Goal: Book appointment/travel/reservation

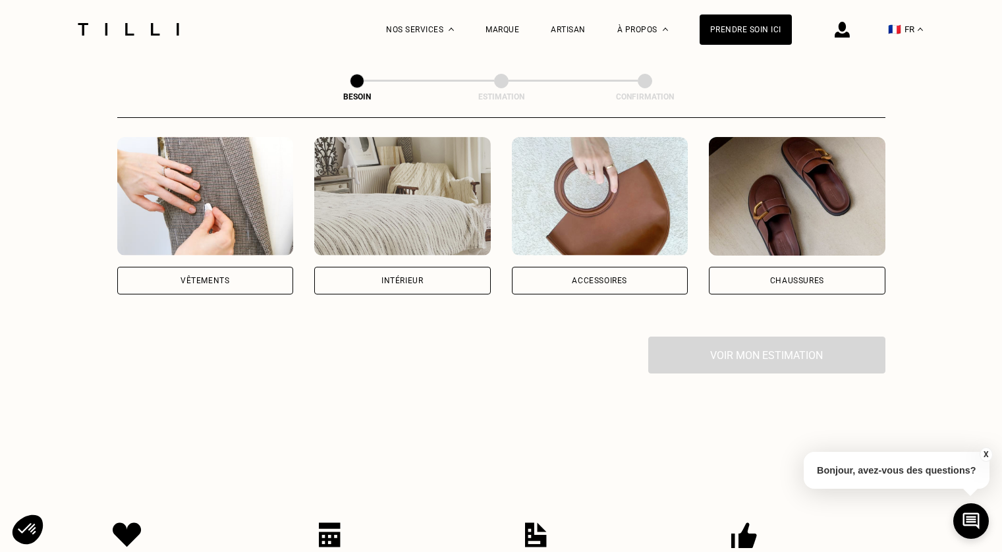
scroll to position [257, 0]
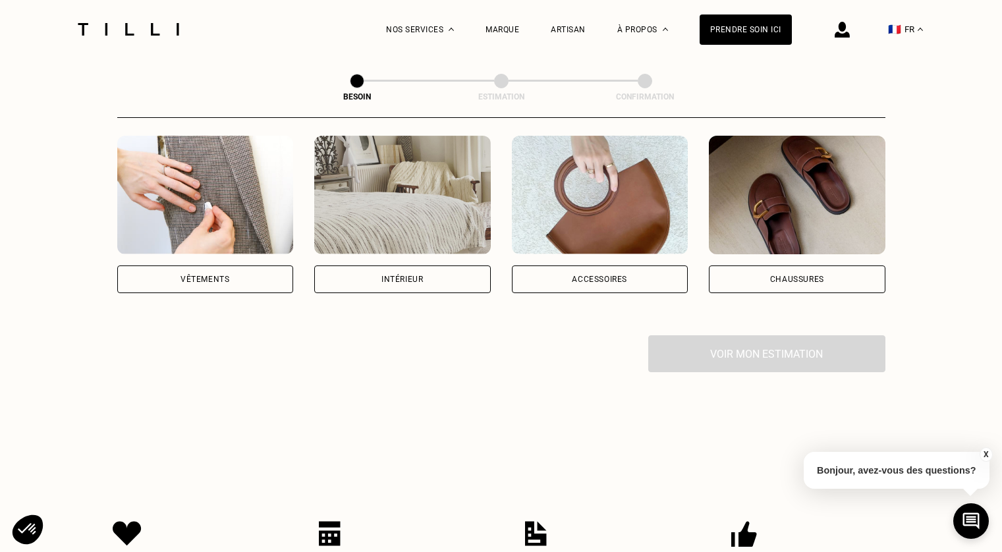
click at [211, 283] on div "Vêtements" at bounding box center [204, 279] width 49 height 8
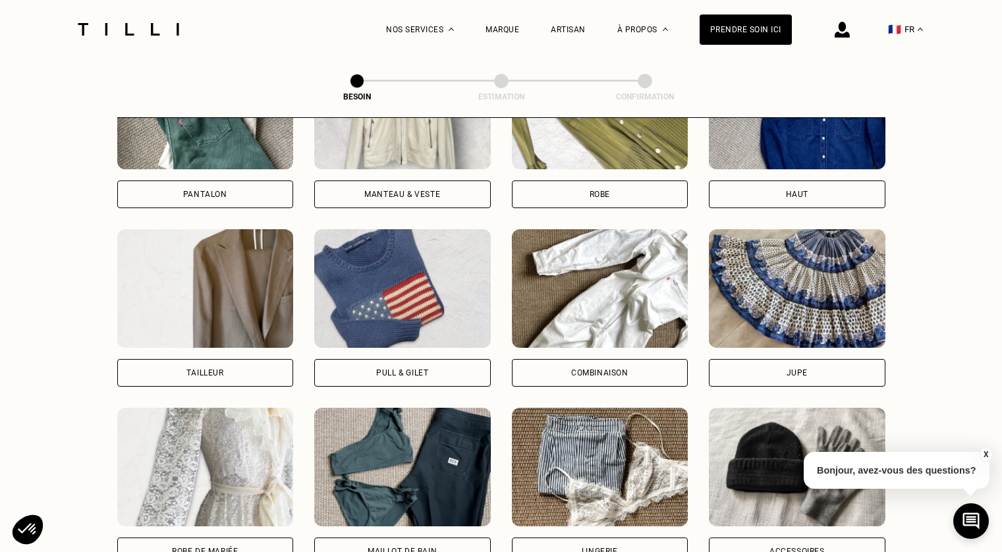
scroll to position [601, 0]
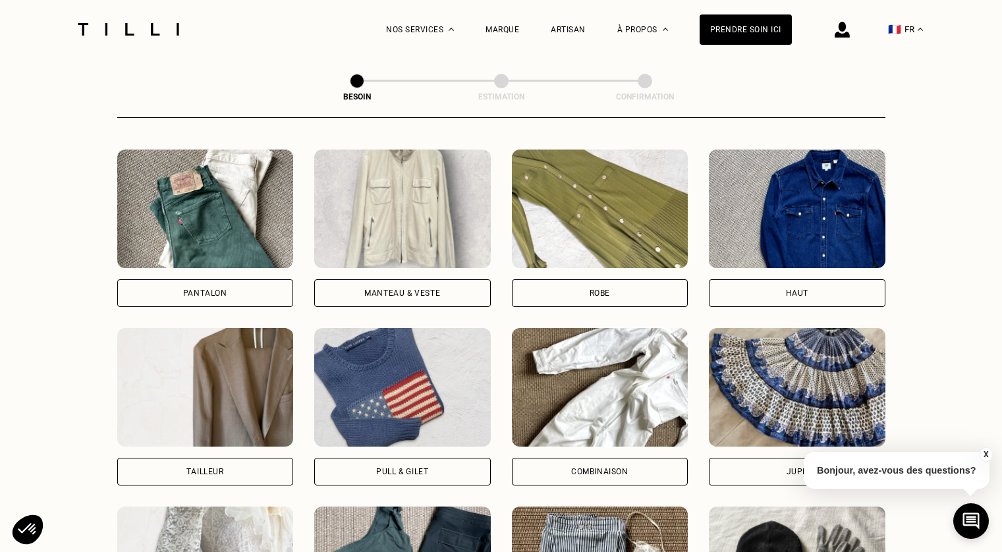
click at [213, 294] on div "Pantalon" at bounding box center [205, 293] width 44 height 8
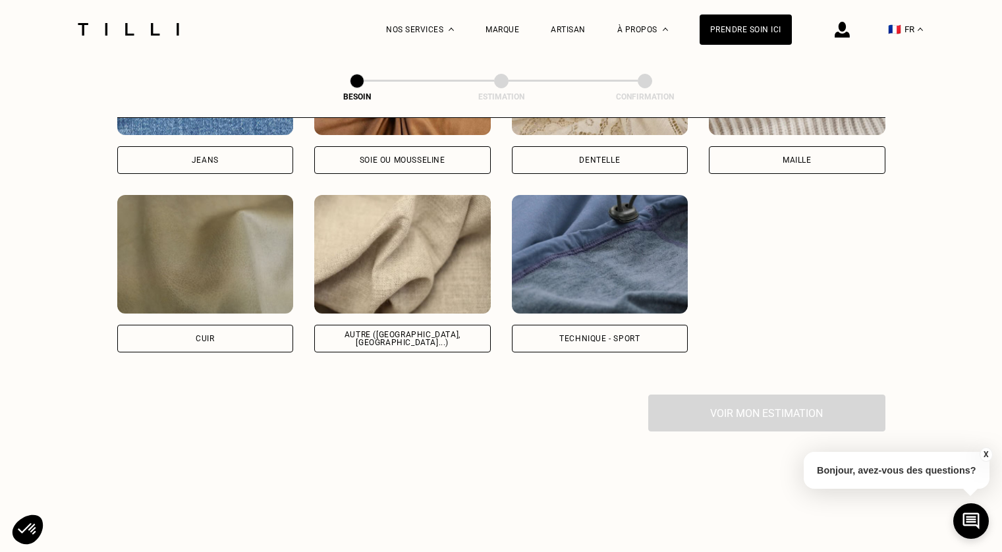
scroll to position [1537, 0]
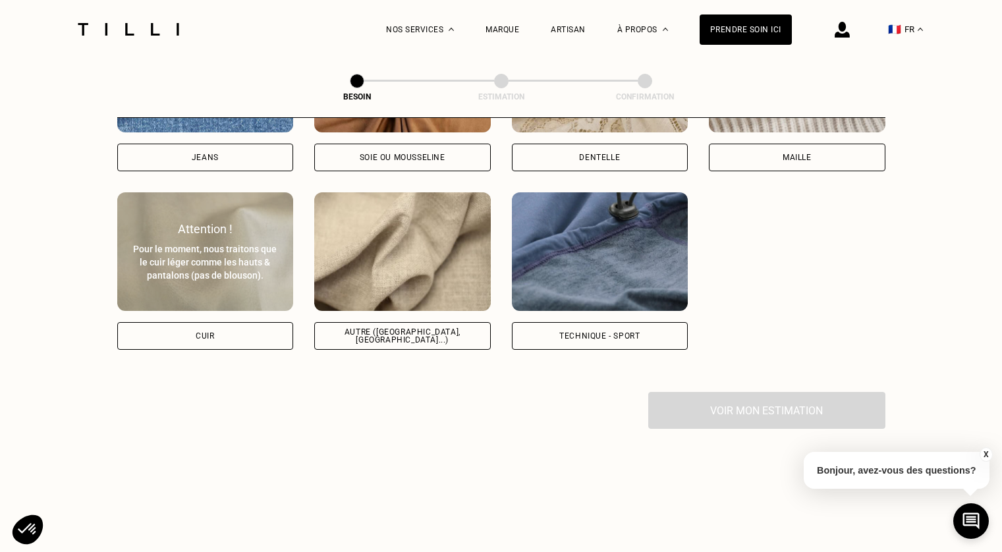
click at [214, 340] on div "Cuir" at bounding box center [205, 336] width 18 height 8
select select "FR"
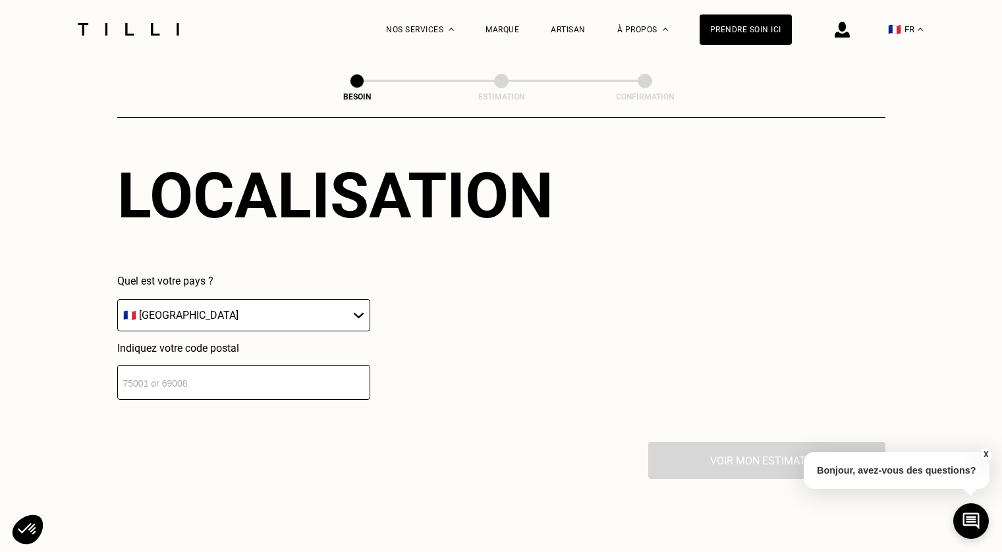
scroll to position [1813, 0]
click at [270, 399] on input "number" at bounding box center [243, 381] width 253 height 35
type input "75008"
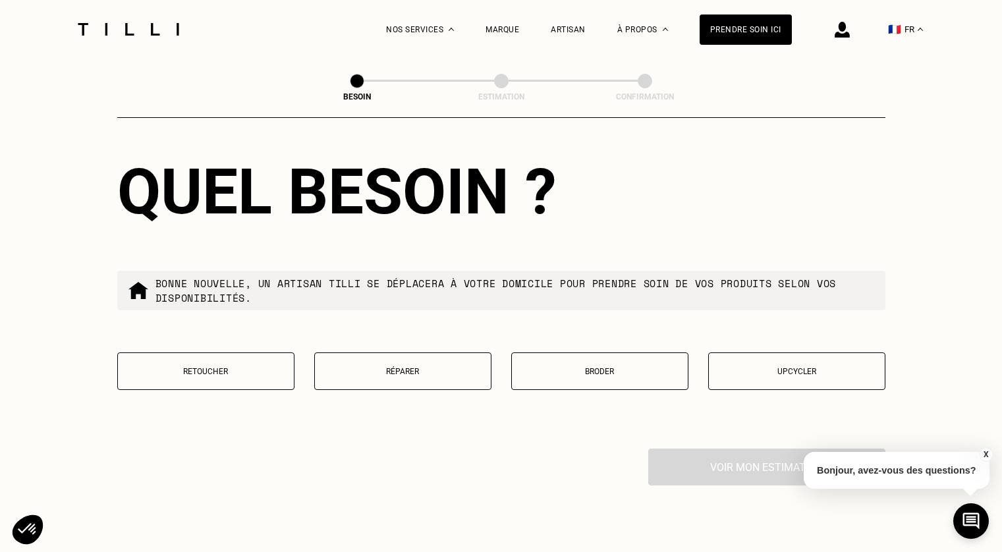
scroll to position [2142, 0]
click at [229, 375] on p "Retoucher" at bounding box center [205, 370] width 163 height 9
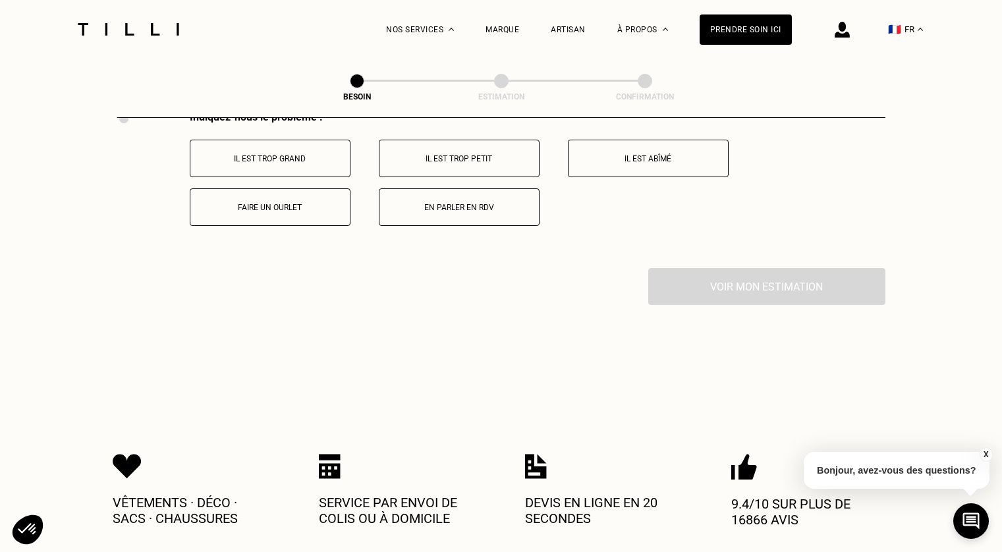
scroll to position [2484, 0]
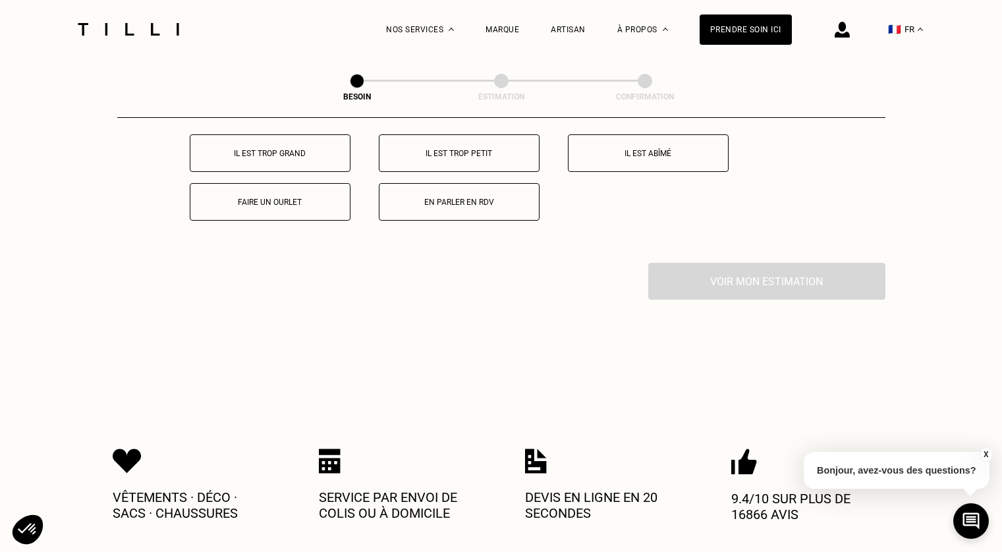
click at [499, 172] on button "Il est trop petit" at bounding box center [459, 153] width 161 height 38
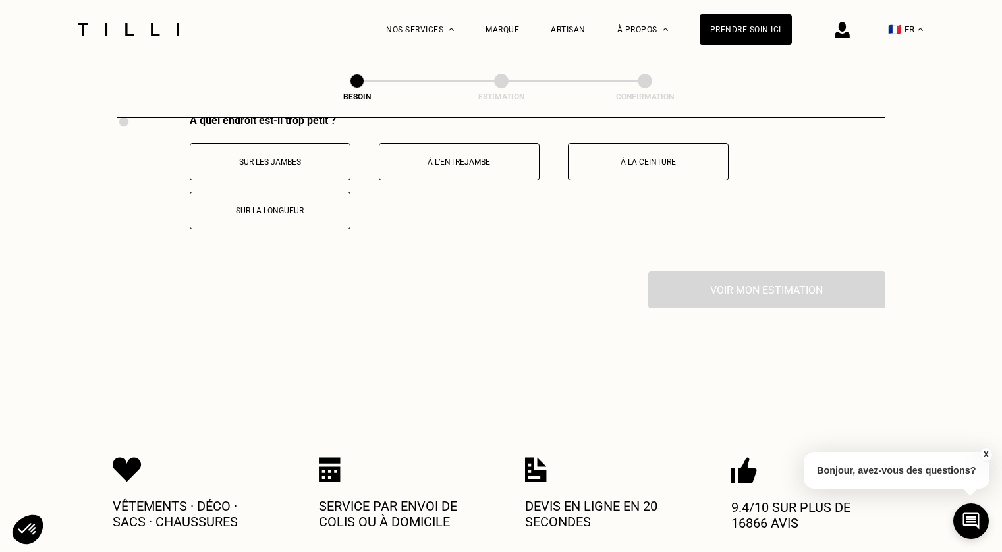
scroll to position [2643, 0]
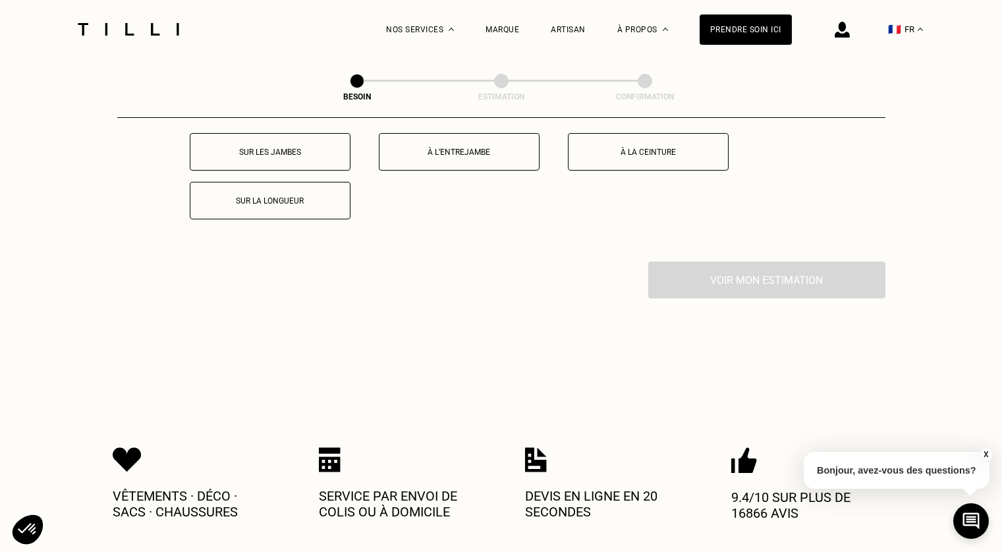
click at [657, 157] on p "À la ceinture" at bounding box center [648, 152] width 146 height 9
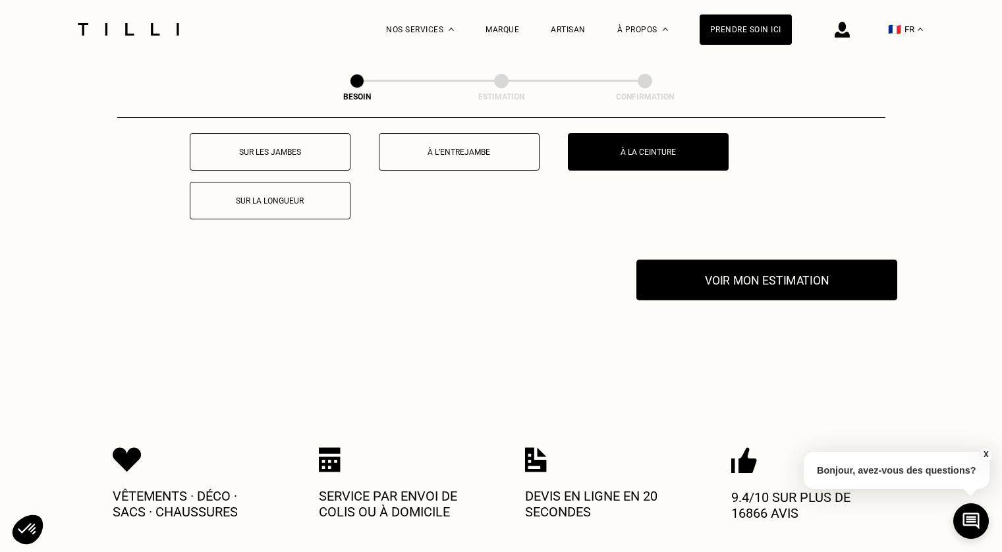
click at [738, 300] on button "Voir mon estimation" at bounding box center [766, 280] width 261 height 41
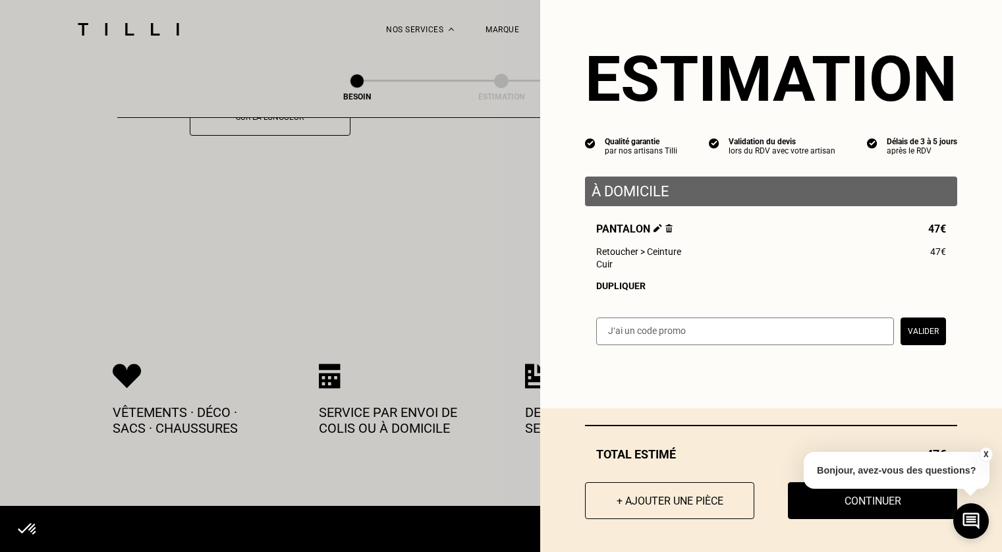
scroll to position [2723, 0]
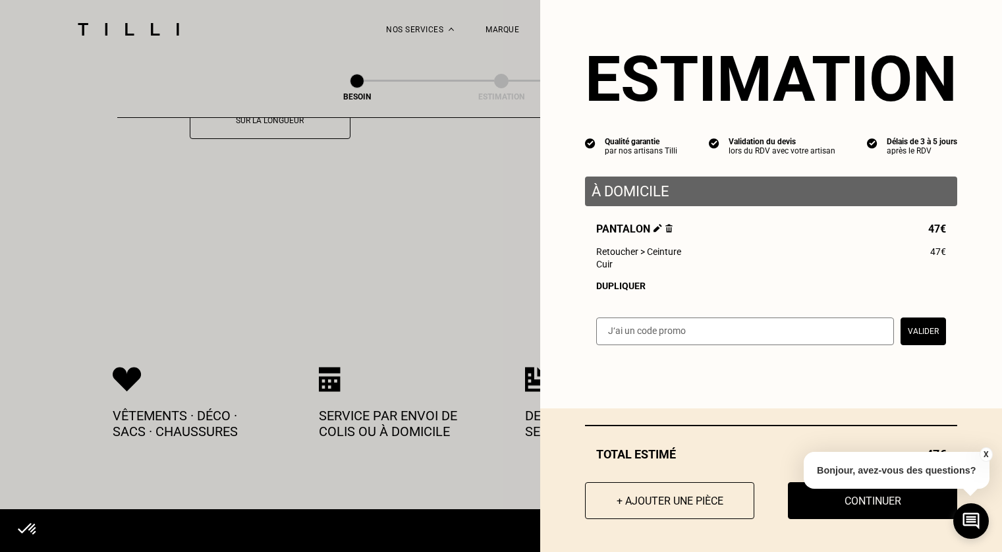
click at [904, 345] on button "Valider" at bounding box center [922, 331] width 45 height 28
click at [653, 345] on input "text" at bounding box center [745, 331] width 298 height 28
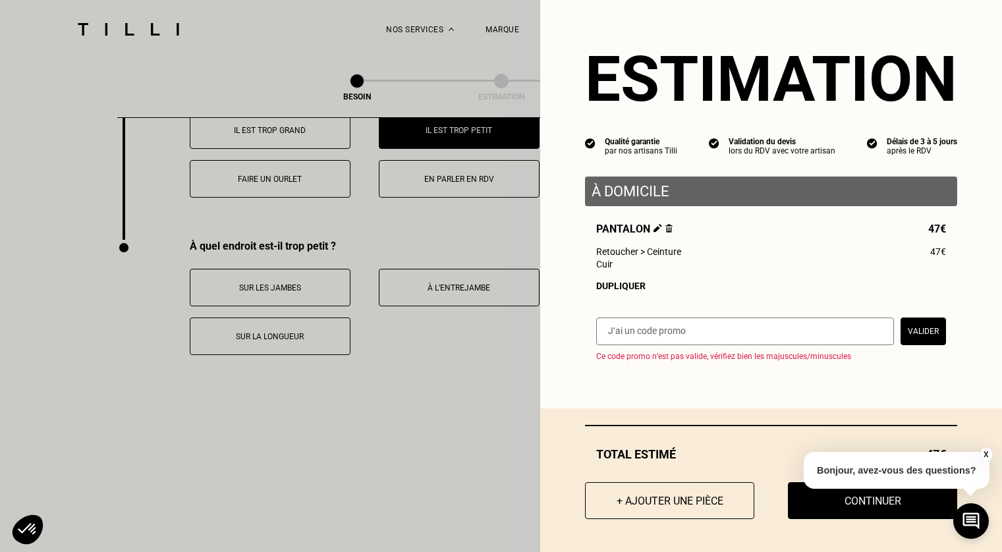
scroll to position [2511, 0]
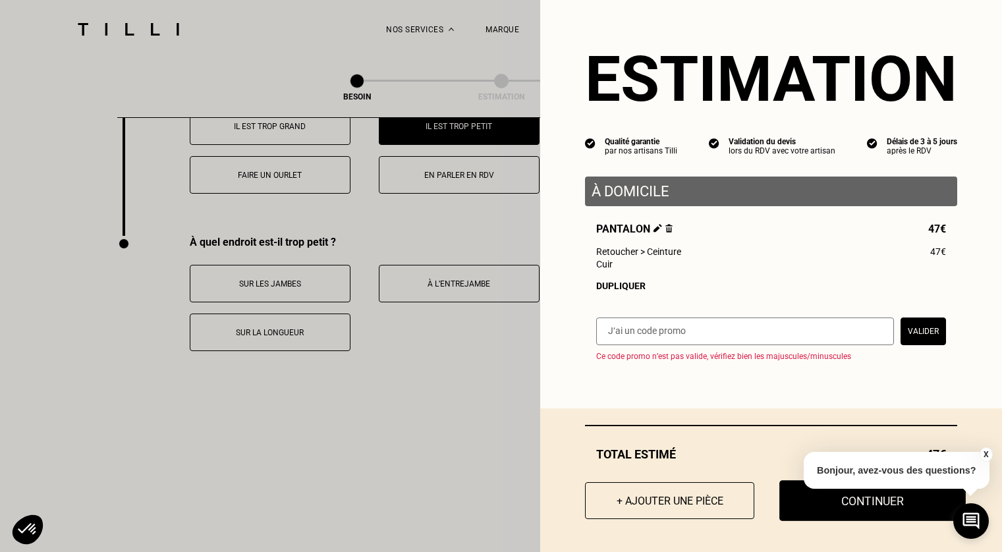
click at [877, 505] on button "Continuer" at bounding box center [872, 500] width 186 height 41
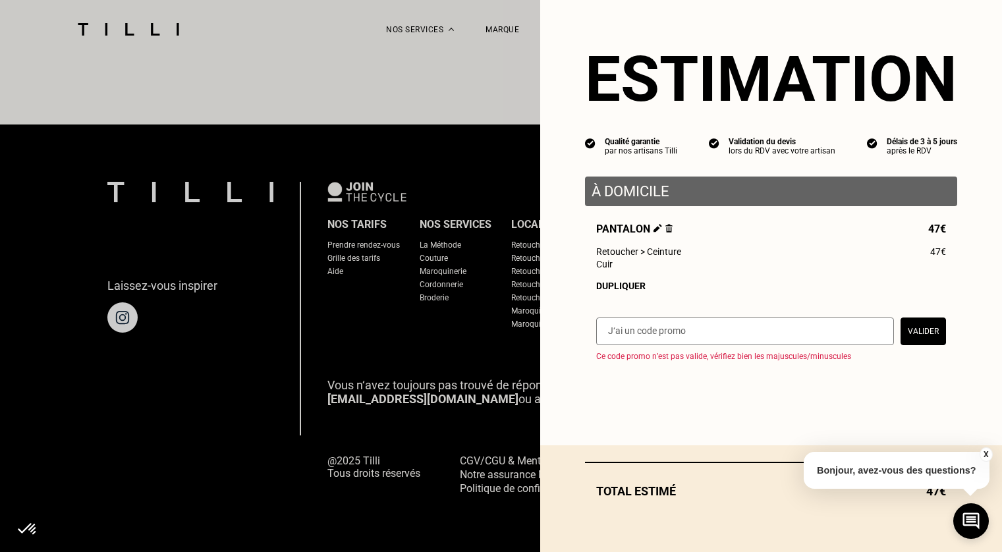
select select "FR"
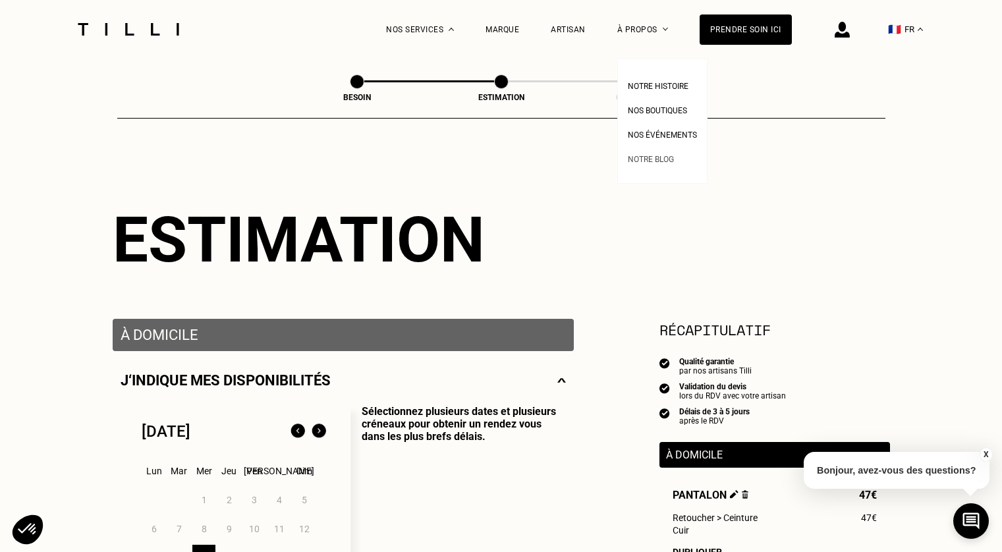
click at [628, 155] on span "Notre blog" at bounding box center [651, 159] width 46 height 9
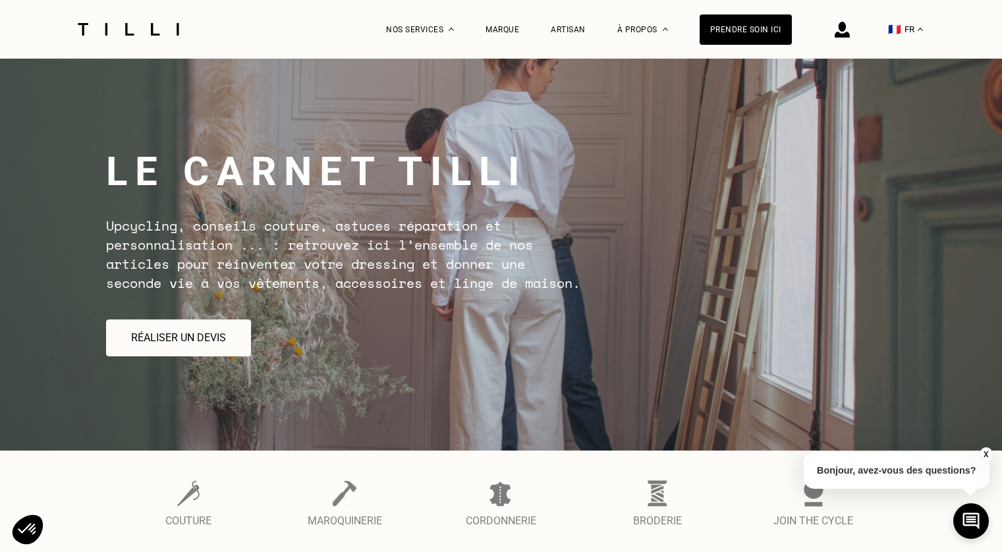
select select "FR"
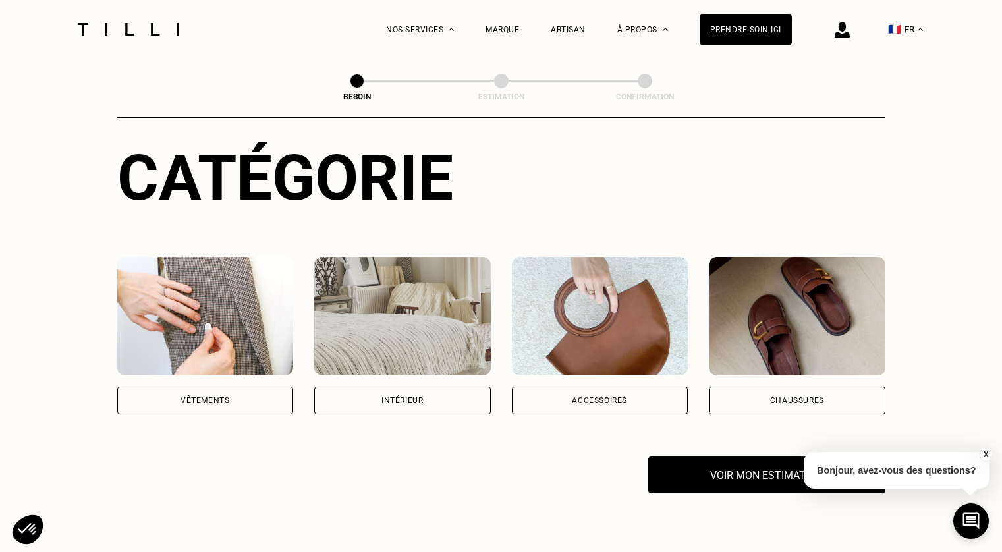
scroll to position [142, 0]
